Goal: Information Seeking & Learning: Learn about a topic

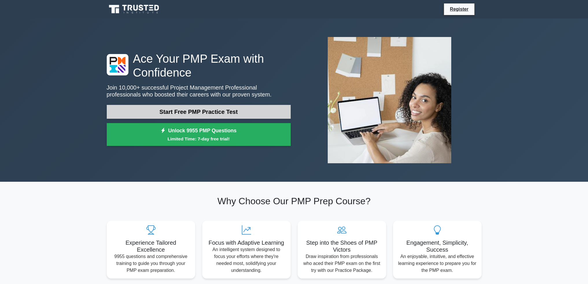
click at [232, 109] on link "Start Free PMP Practice Test" at bounding box center [199, 112] width 184 height 14
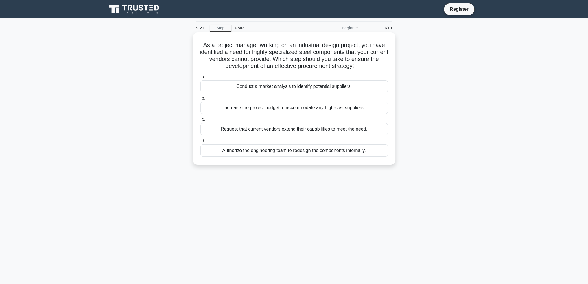
click at [318, 88] on div "Conduct a market analysis to identify potential suppliers." at bounding box center [293, 86] width 187 height 12
click at [200, 79] on input "a. Conduct a market analysis to identify potential suppliers." at bounding box center [200, 77] width 0 height 4
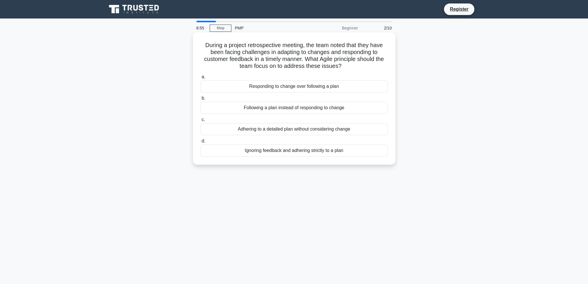
click at [300, 89] on div "Responding to change over following a plan" at bounding box center [293, 86] width 187 height 12
click at [200, 79] on input "a. Responding to change over following a plan" at bounding box center [200, 77] width 0 height 4
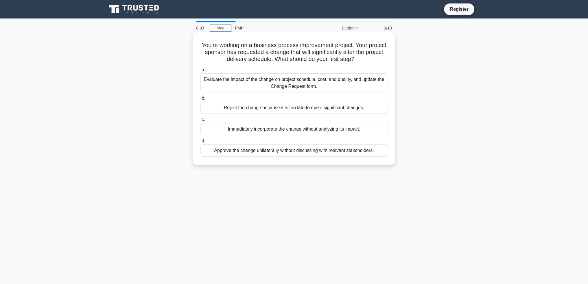
click at [316, 85] on div "Evaluate the impact of the change on project schedule, cost, and quality, and u…" at bounding box center [293, 82] width 187 height 19
click at [200, 72] on input "a. Evaluate the impact of the change on project schedule, cost, and quality, an…" at bounding box center [200, 70] width 0 height 4
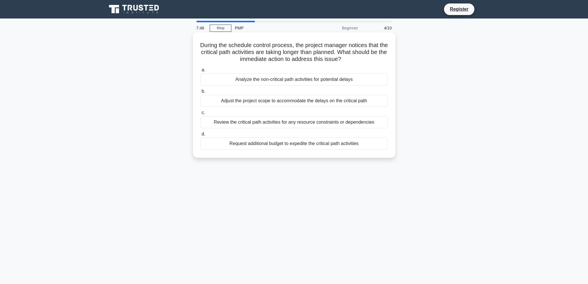
click at [313, 122] on div "Review the critical path activities for any resource constraints or dependencies" at bounding box center [293, 122] width 187 height 12
click at [200, 115] on input "c. Review the critical path activities for any resource constraints or dependen…" at bounding box center [200, 113] width 0 height 4
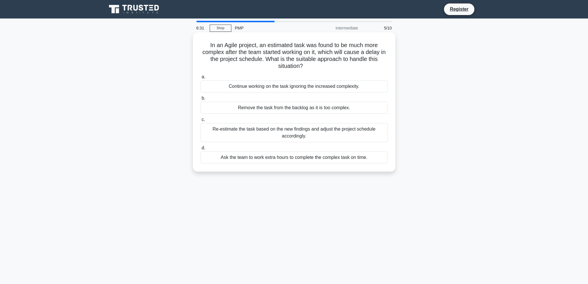
click at [333, 131] on div "Re-estimate the task based on the new findings and adjust the project schedule …" at bounding box center [293, 132] width 187 height 19
click at [200, 122] on input "c. Re-estimate the task based on the new findings and adjust the project schedu…" at bounding box center [200, 120] width 0 height 4
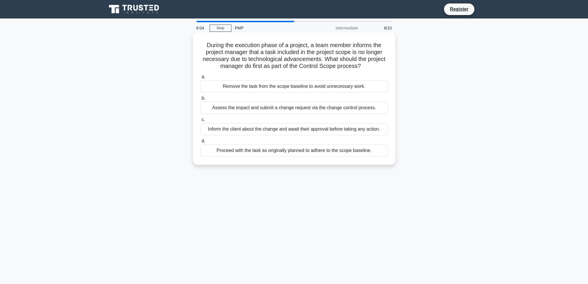
click at [321, 108] on div "Assess the impact and submit a change request via the change control process." at bounding box center [293, 108] width 187 height 12
click at [200, 100] on input "b. Assess the impact and submit a change request via the change control process." at bounding box center [200, 99] width 0 height 4
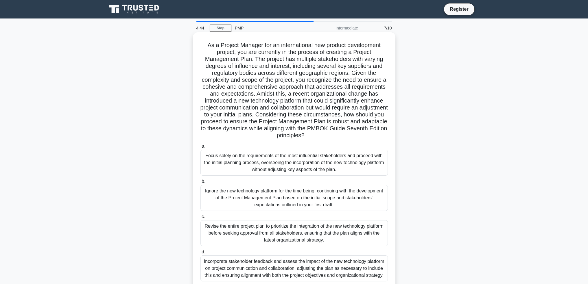
scroll to position [28, 0]
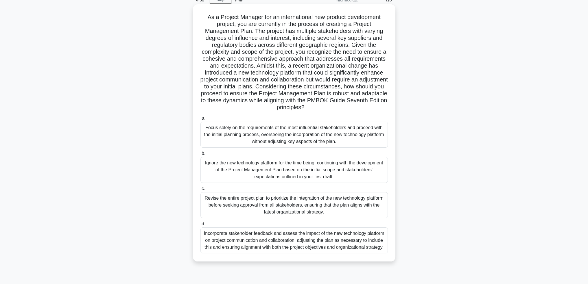
click at [324, 242] on div "Incorporate stakeholder feedback and assess the impact of the new technology pl…" at bounding box center [293, 241] width 187 height 26
click at [200, 226] on input "d. Incorporate stakeholder feedback and assess the impact of the new technology…" at bounding box center [200, 224] width 0 height 4
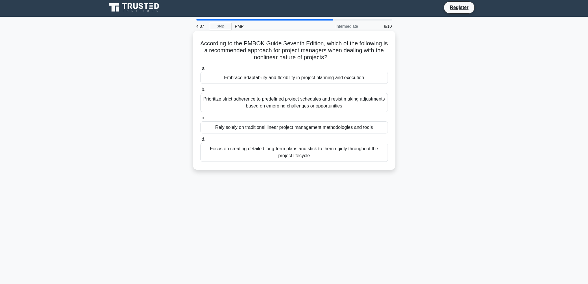
scroll to position [0, 0]
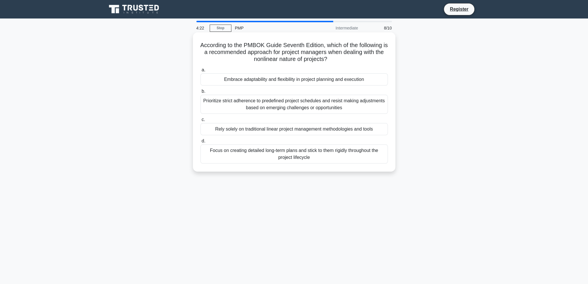
click at [310, 80] on div "Embrace adaptability and flexibility in project planning and execution" at bounding box center [293, 79] width 187 height 12
click at [200, 72] on input "a. Embrace adaptability and flexibility in project planning and execution" at bounding box center [200, 70] width 0 height 4
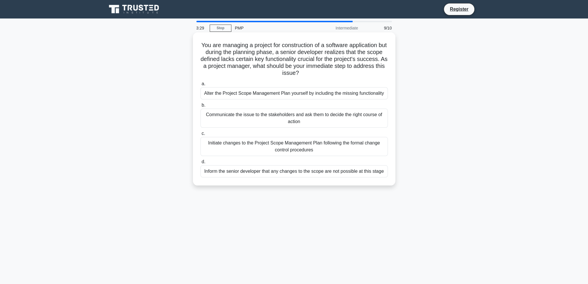
click at [299, 150] on div "Initiate changes to the Project Scope Management Plan following the formal chan…" at bounding box center [293, 146] width 187 height 19
click at [200, 136] on input "c. Initiate changes to the Project Scope Management Plan following the formal c…" at bounding box center [200, 134] width 0 height 4
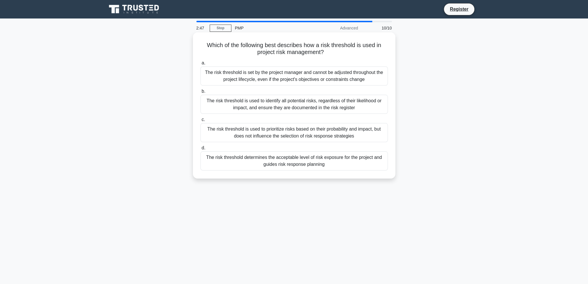
click at [291, 163] on div "The risk threshold determines the acceptable level of risk exposure for the pro…" at bounding box center [293, 161] width 187 height 19
click at [200, 150] on input "d. The risk threshold determines the acceptable level of risk exposure for the …" at bounding box center [200, 148] width 0 height 4
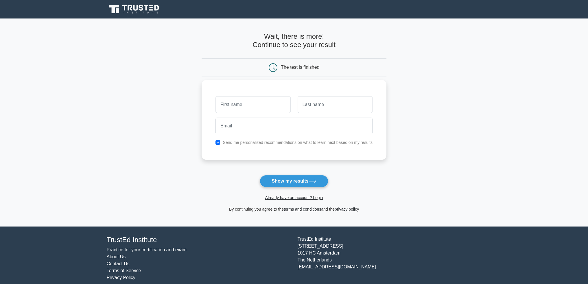
click at [243, 106] on input "text" at bounding box center [252, 104] width 75 height 17
type input "Tejas"
click at [314, 105] on input "text" at bounding box center [335, 104] width 75 height 17
type input "[PERSON_NAME]"
click at [273, 127] on input "email" at bounding box center [293, 126] width 157 height 17
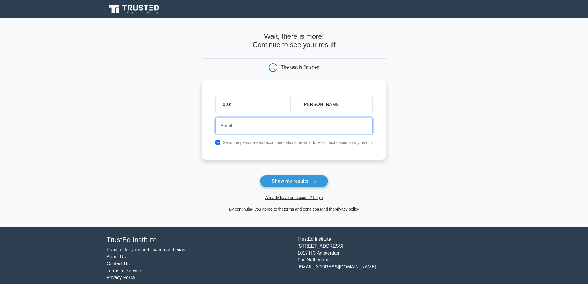
type input "[EMAIL_ADDRESS][DOMAIN_NAME]"
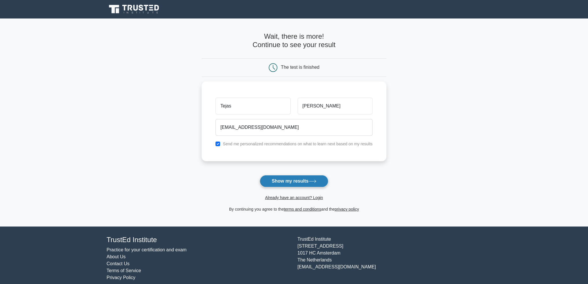
click at [311, 182] on icon at bounding box center [313, 181] width 8 height 3
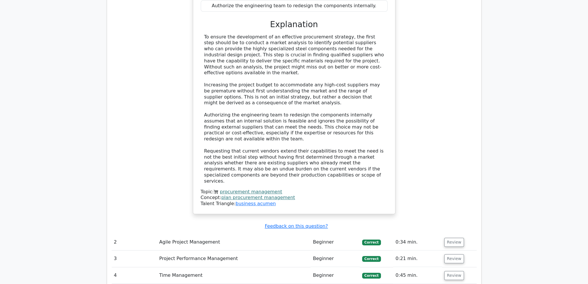
scroll to position [839, 0]
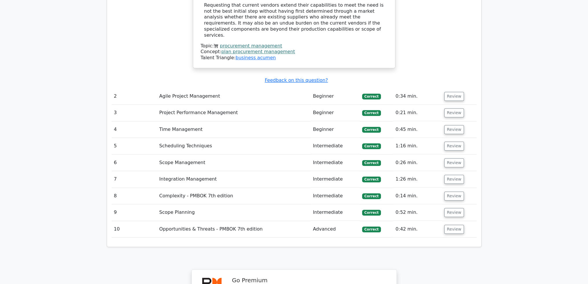
click at [160, 188] on td "Complexity - PMBOK 7th edition" at bounding box center [234, 196] width 154 height 16
click at [181, 188] on td "Complexity - PMBOK 7th edition" at bounding box center [234, 196] width 154 height 16
click at [452, 192] on button "Review" at bounding box center [454, 196] width 20 height 9
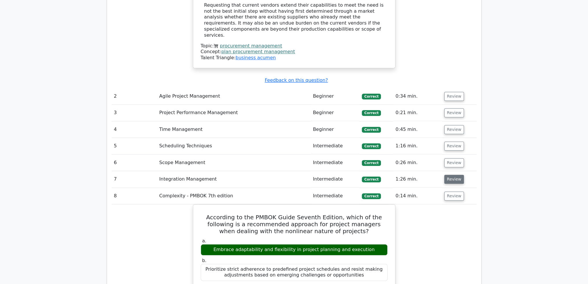
click at [454, 175] on button "Review" at bounding box center [454, 179] width 20 height 9
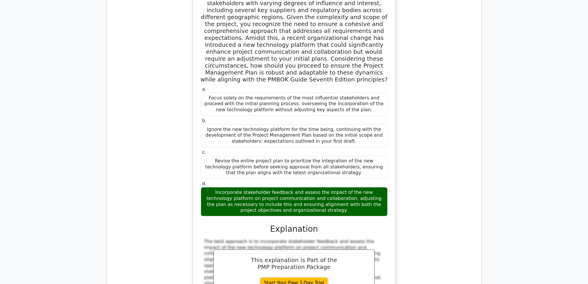
scroll to position [954, 0]
